Goal: Register for event/course

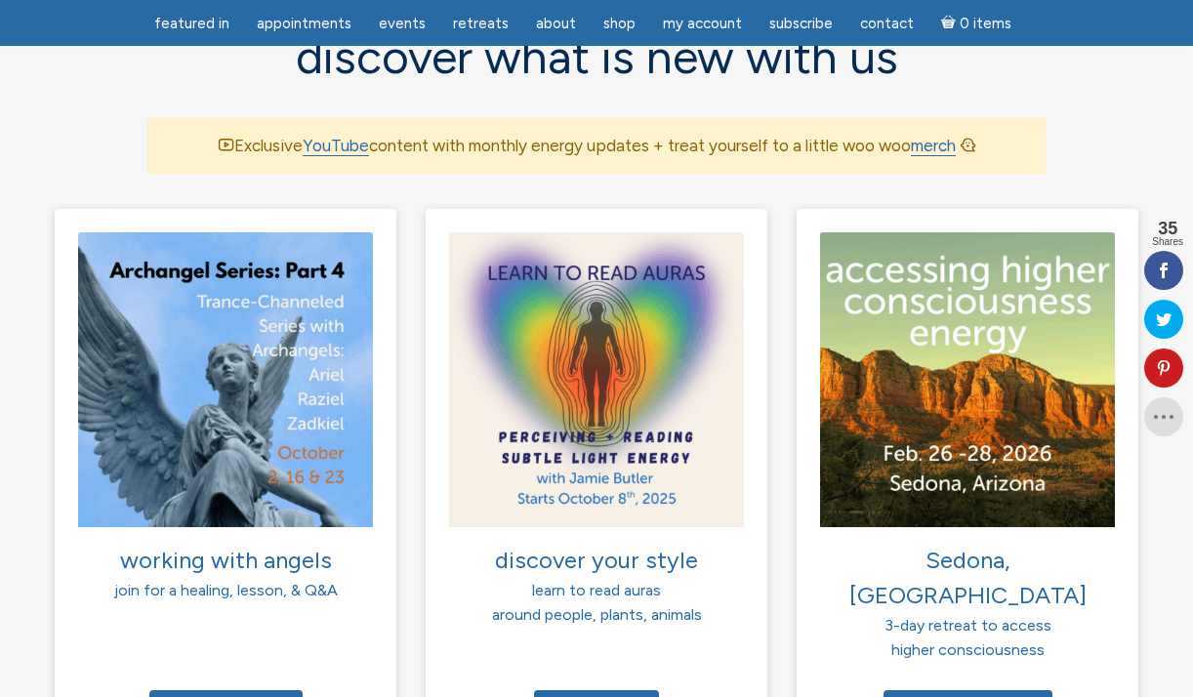
scroll to position [1318, 0]
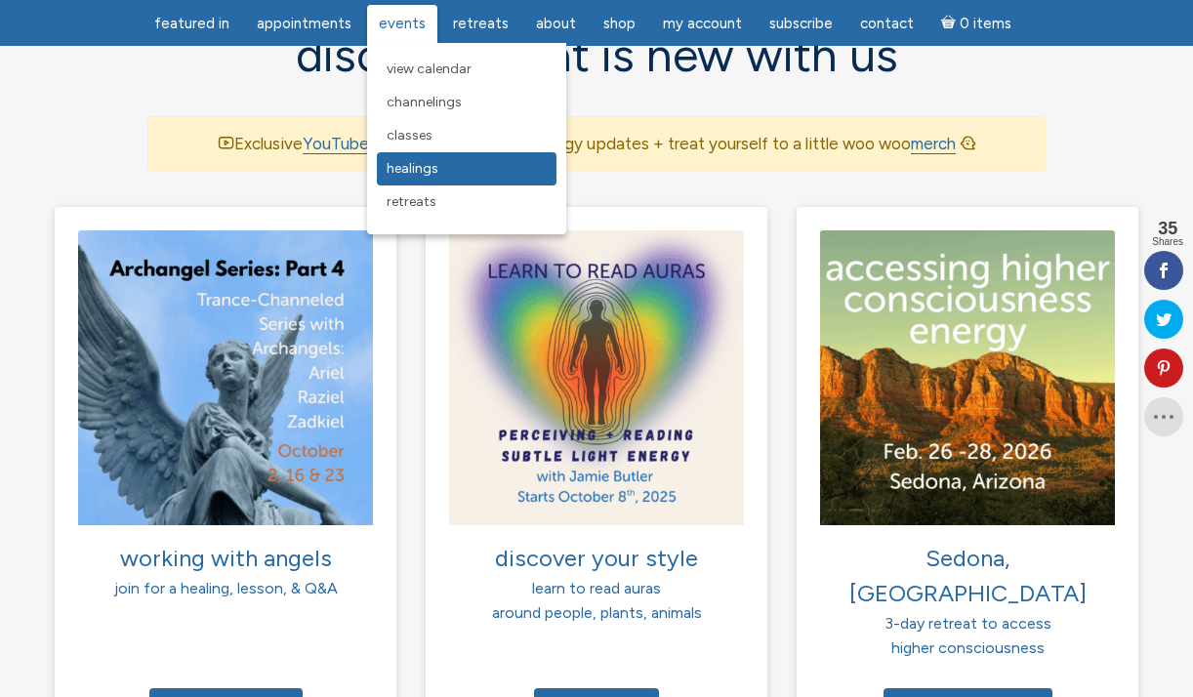
click at [434, 170] on span "Healings" at bounding box center [413, 168] width 52 height 17
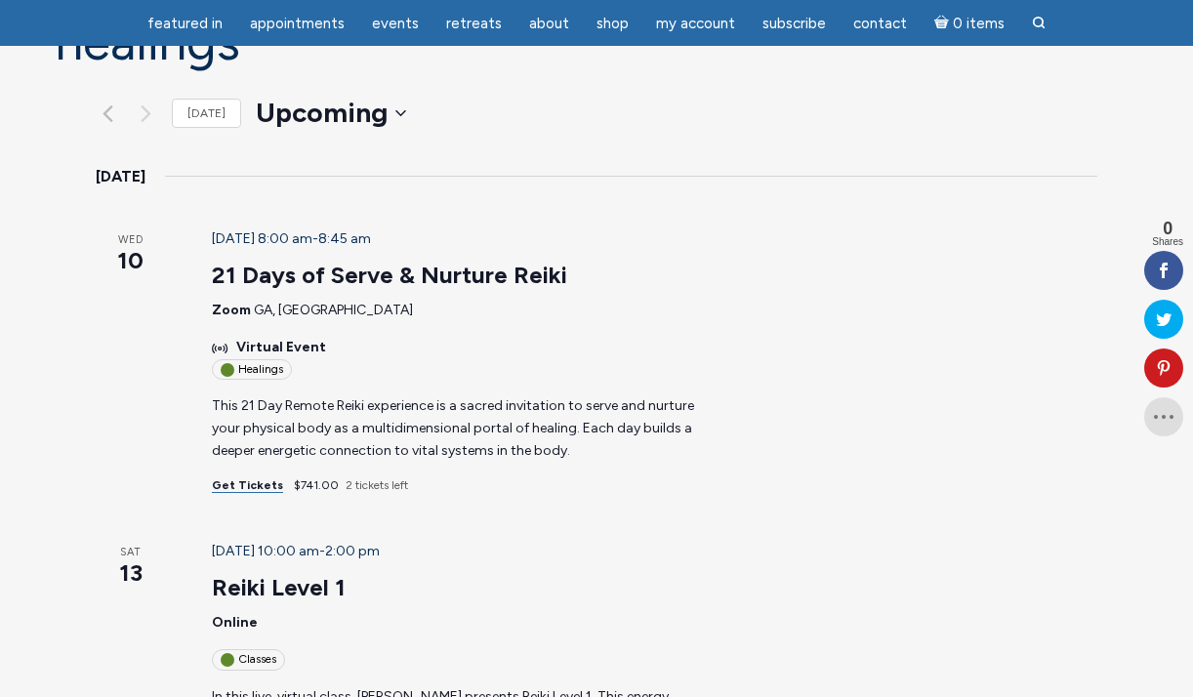
scroll to position [224, 0]
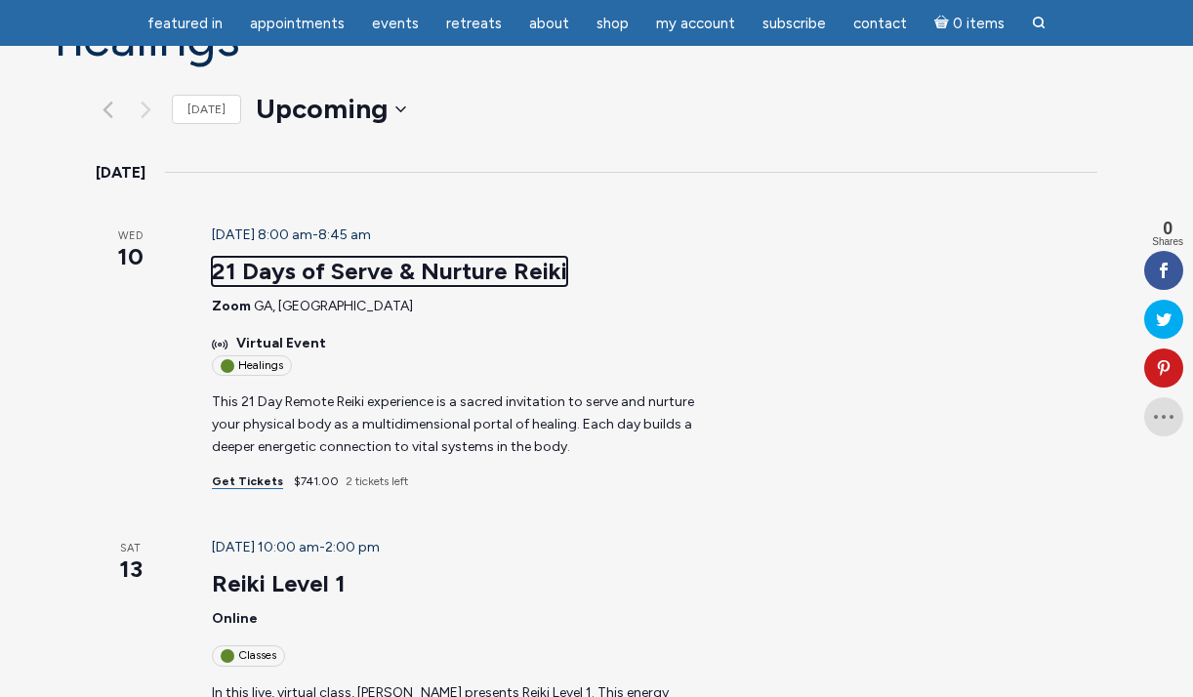
click at [332, 271] on link "21 Days of Serve & Nurture Reiki" at bounding box center [389, 271] width 355 height 29
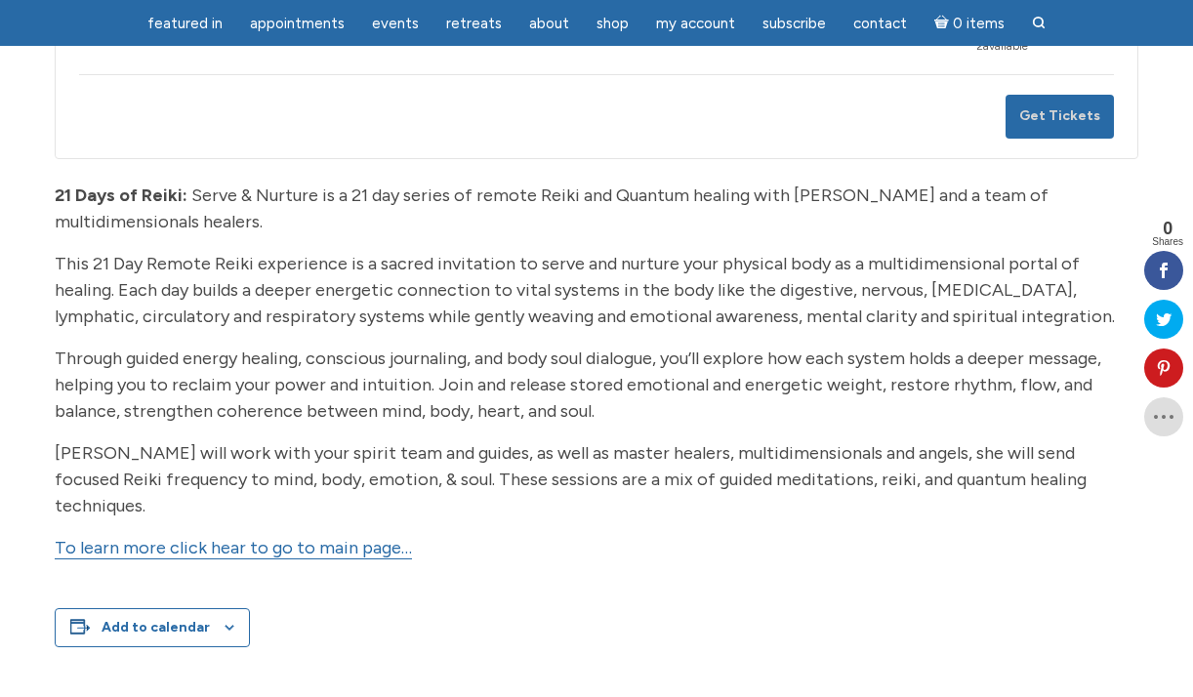
scroll to position [462, 0]
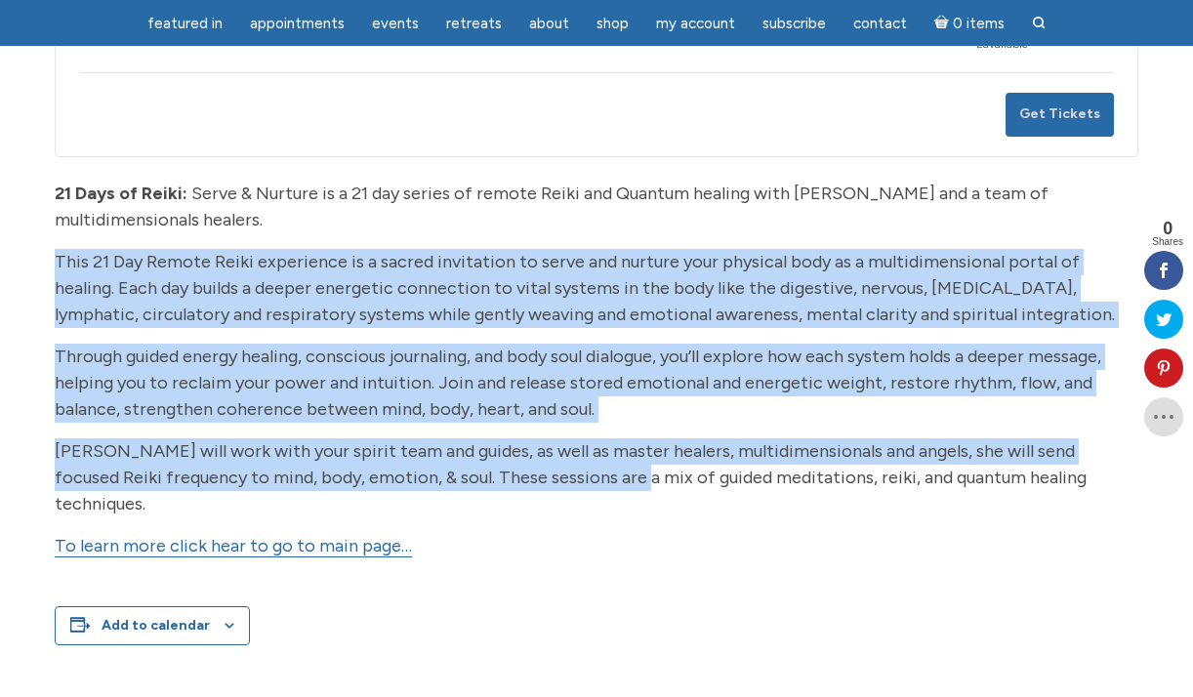
drag, startPoint x: 54, startPoint y: 262, endPoint x: 597, endPoint y: 465, distance: 579.7
click at [597, 465] on div "21 Days of Reiki: Serve & Nurture is a 21 day series of remote Reiki and Quantu…" at bounding box center [597, 378] width 1084 height 395
click at [328, 535] on link "To learn more click hear to go to main page…" at bounding box center [233, 546] width 357 height 22
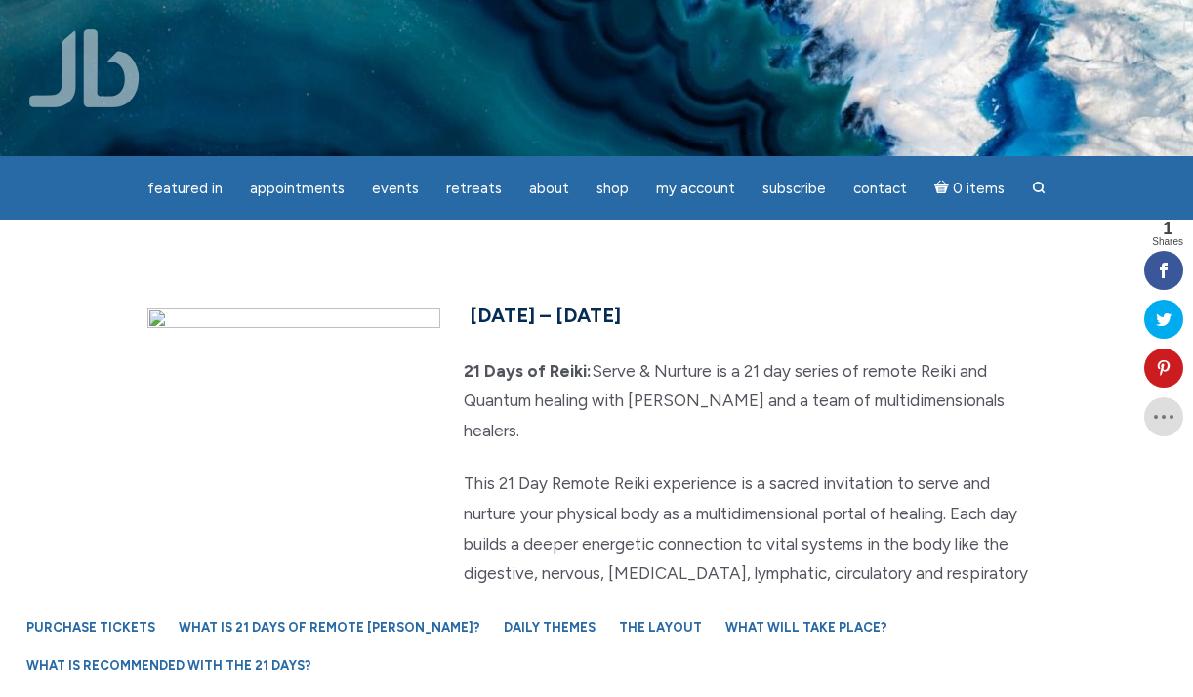
drag, startPoint x: 469, startPoint y: 313, endPoint x: 628, endPoint y: 570, distance: 302.2
click at [628, 570] on div "September 10th – 30th, 2025 21 Days of Reiki: Serve & Nurture is a 21 day serie…" at bounding box center [597, 684] width 928 height 772
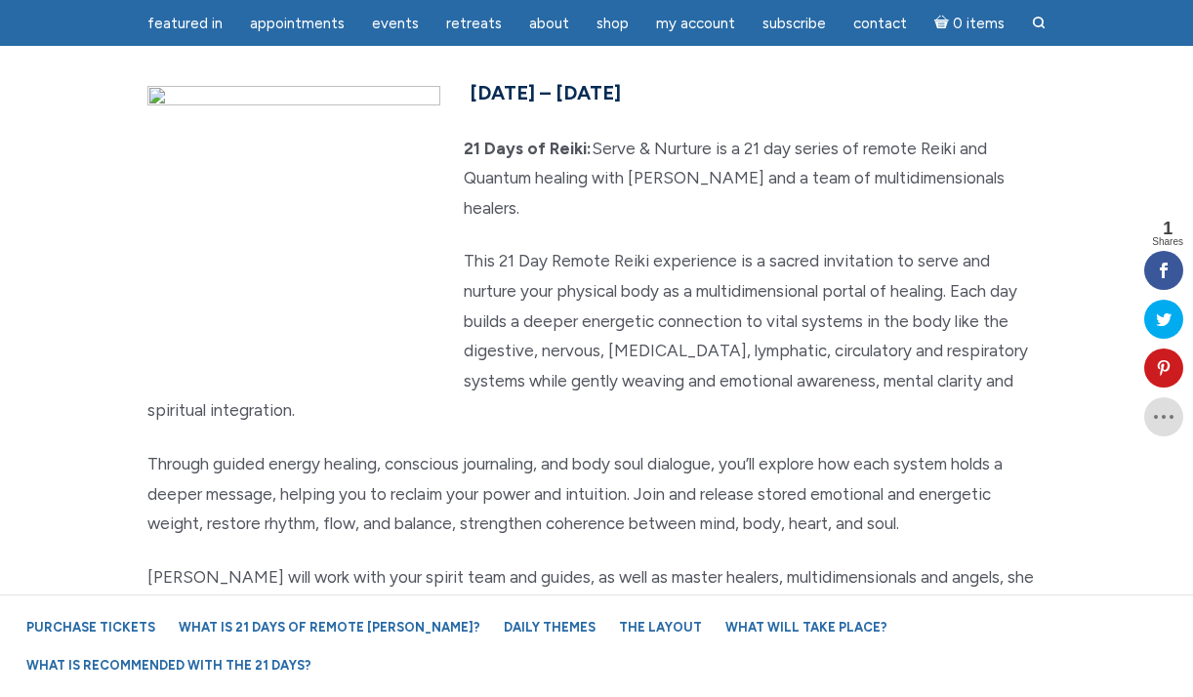
scroll to position [158, 0]
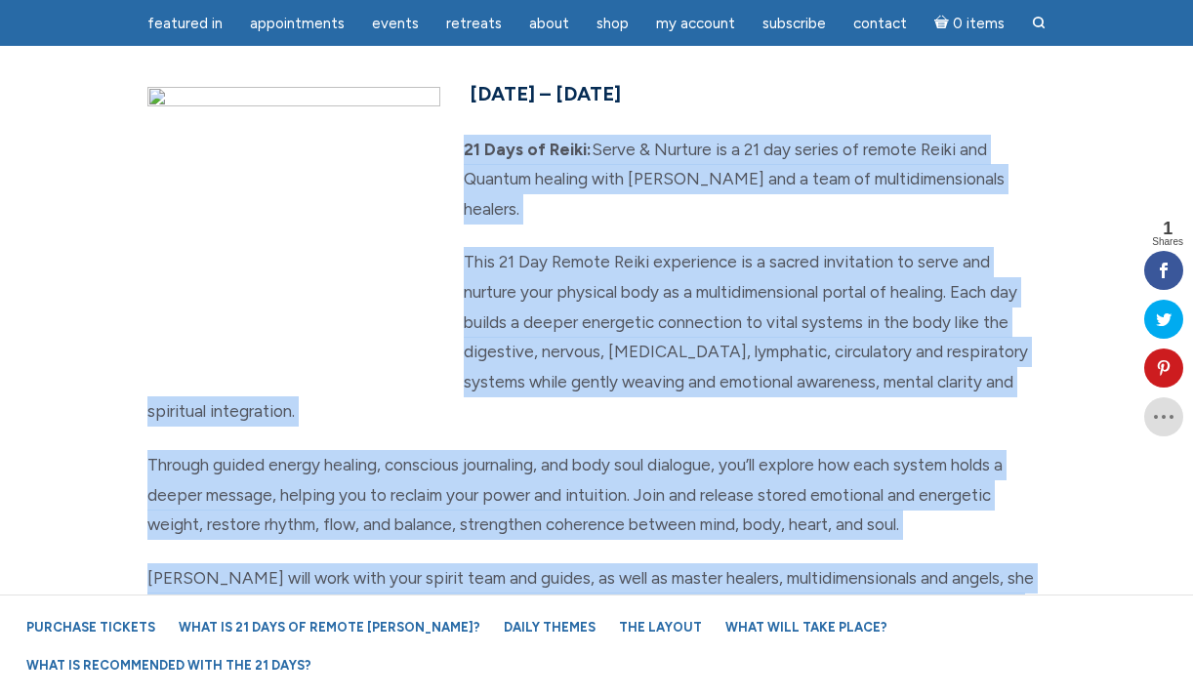
drag, startPoint x: 460, startPoint y: 146, endPoint x: 685, endPoint y: 614, distance: 519.8
click at [685, 614] on div "September 10th – 30th, 2025 21 Days of Reiki: Serve & Nurture is a 21 day serie…" at bounding box center [597, 462] width 928 height 772
copy div "21 Days of Reiki: Serve & Nurture is a 21 day series of remote Reiki and Quantu…"
